Goal: Find specific page/section: Find specific page/section

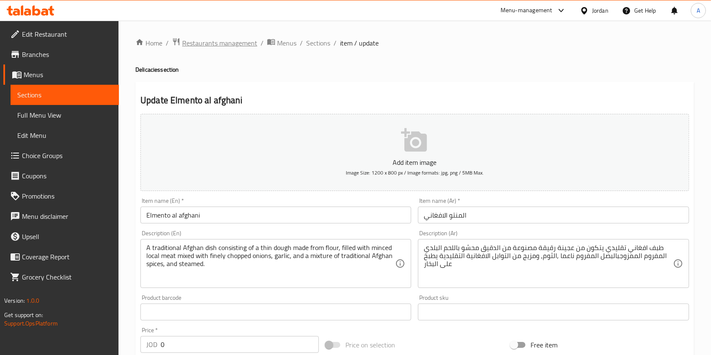
click at [224, 40] on span "Restaurants management" at bounding box center [219, 43] width 75 height 10
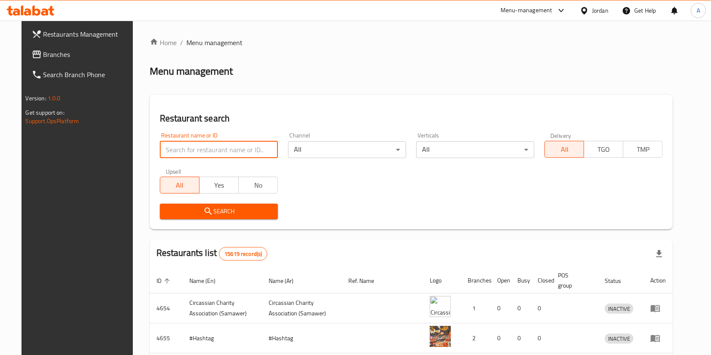
click at [189, 149] on input "search" at bounding box center [219, 149] width 118 height 17
type input "x burger"
click button "Search" at bounding box center [219, 212] width 118 height 16
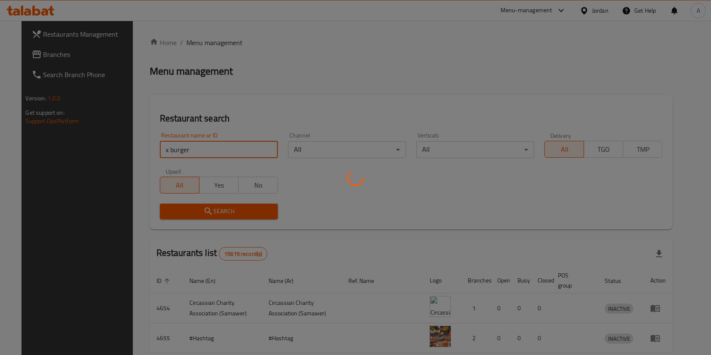
scroll to position [152, 0]
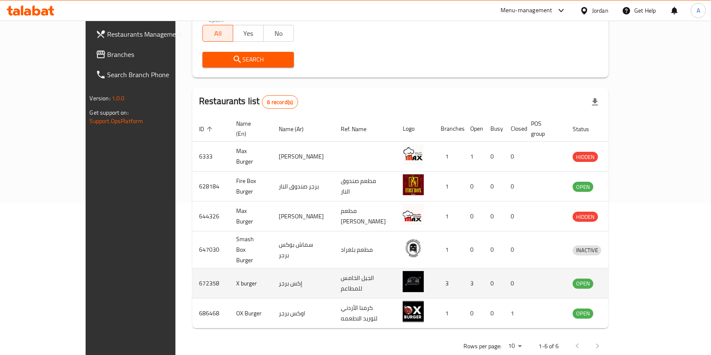
click at [192, 269] on td "672358" at bounding box center [210, 284] width 37 height 30
copy td "672358"
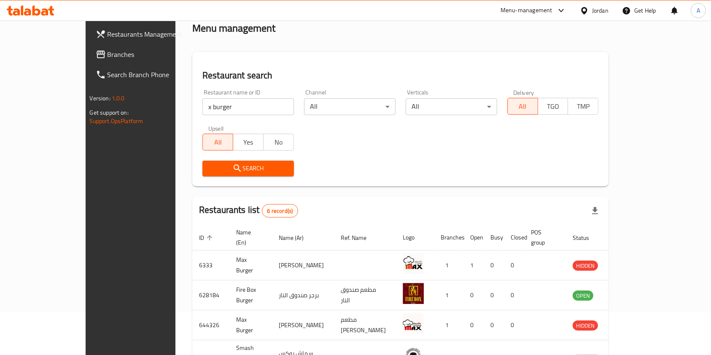
scroll to position [43, 0]
click at [202, 110] on input "x burger" at bounding box center [247, 107] width 91 height 17
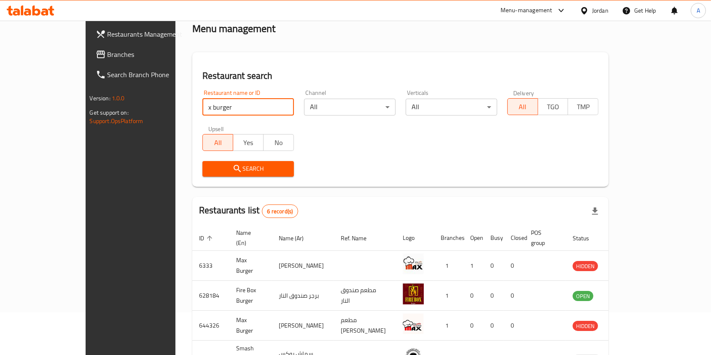
click at [202, 110] on input "x burger" at bounding box center [247, 107] width 91 height 17
click button "Search" at bounding box center [247, 169] width 91 height 16
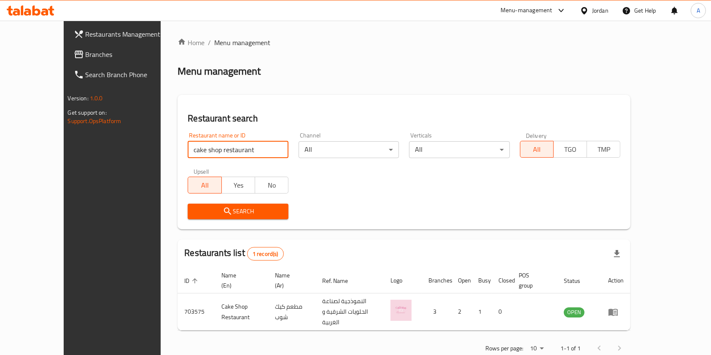
scroll to position [4, 0]
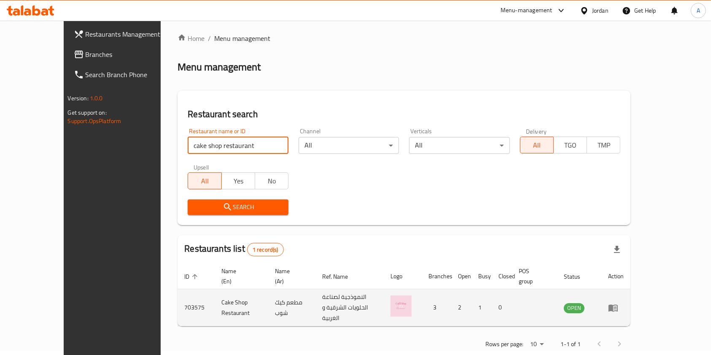
click at [177, 296] on td "703575" at bounding box center [195, 307] width 37 height 37
copy td "703575"
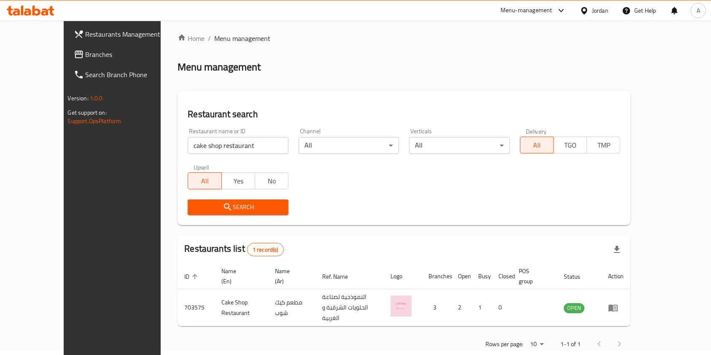
click at [214, 144] on input "cake shop restaurant" at bounding box center [238, 145] width 101 height 17
type input "c"
type input "the cake shop"
click button "Search" at bounding box center [238, 207] width 101 height 16
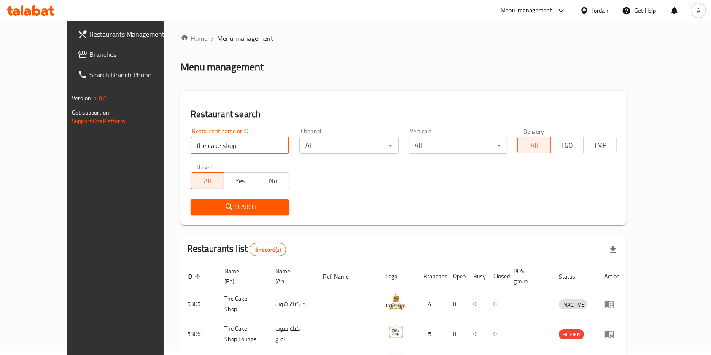
scroll to position [122, 0]
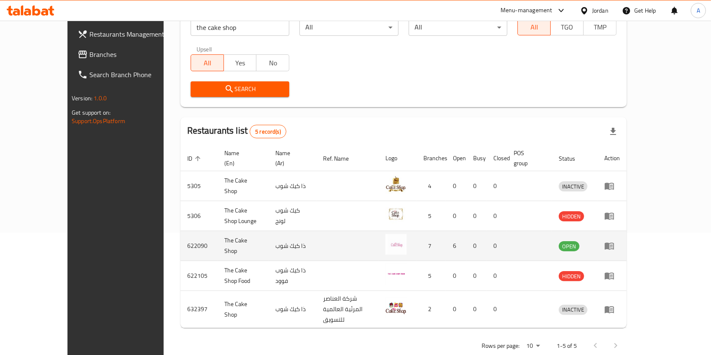
click at [180, 236] on td "622090" at bounding box center [198, 246] width 37 height 30
copy td "622090"
